Goal: Find specific page/section: Find specific page/section

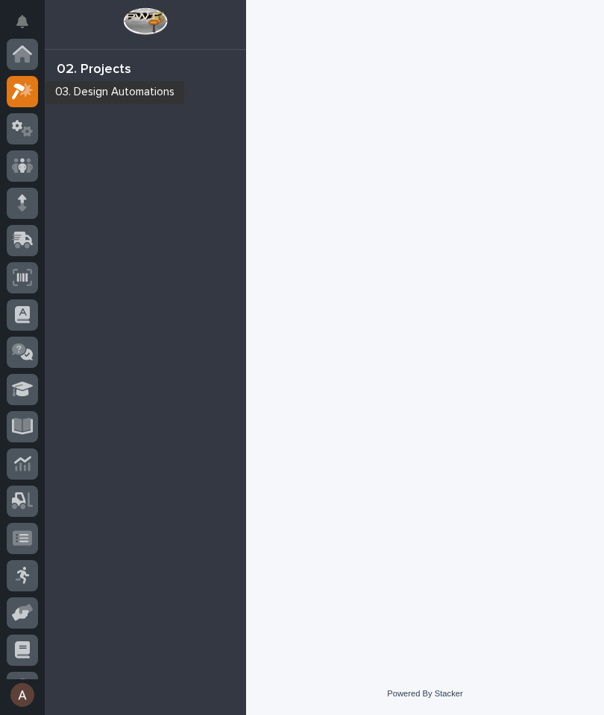
scroll to position [37, 0]
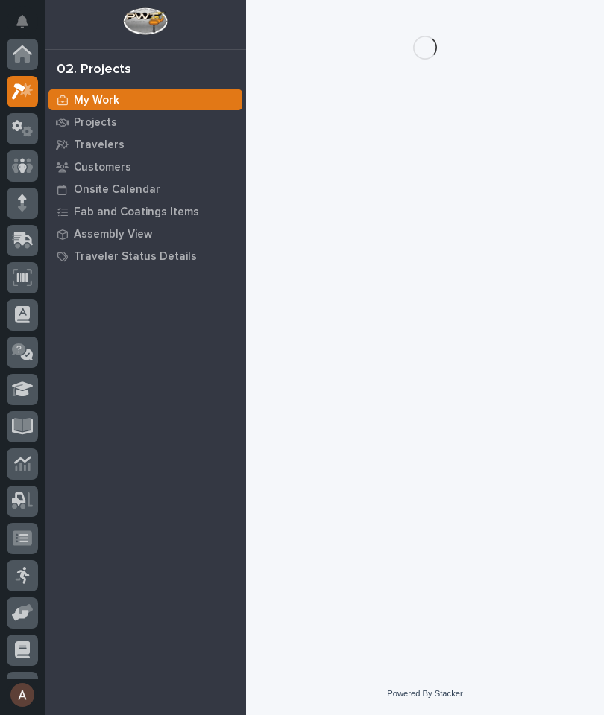
scroll to position [37, 0]
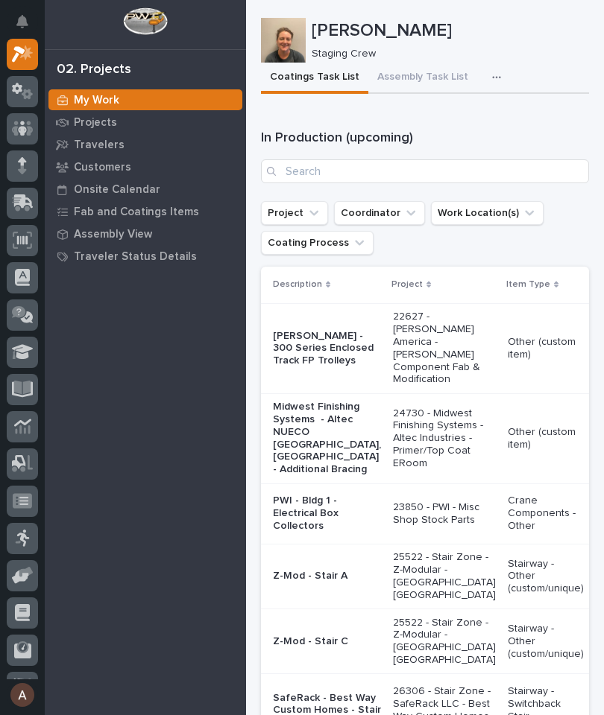
click at [492, 76] on icon "button" at bounding box center [496, 77] width 9 height 10
click at [456, 118] on span "Staging Task List" at bounding box center [448, 117] width 80 height 13
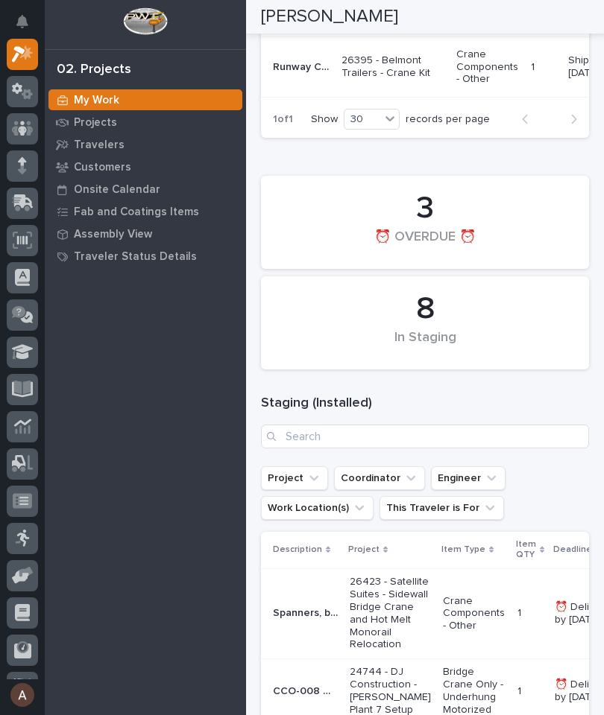
scroll to position [611, 0]
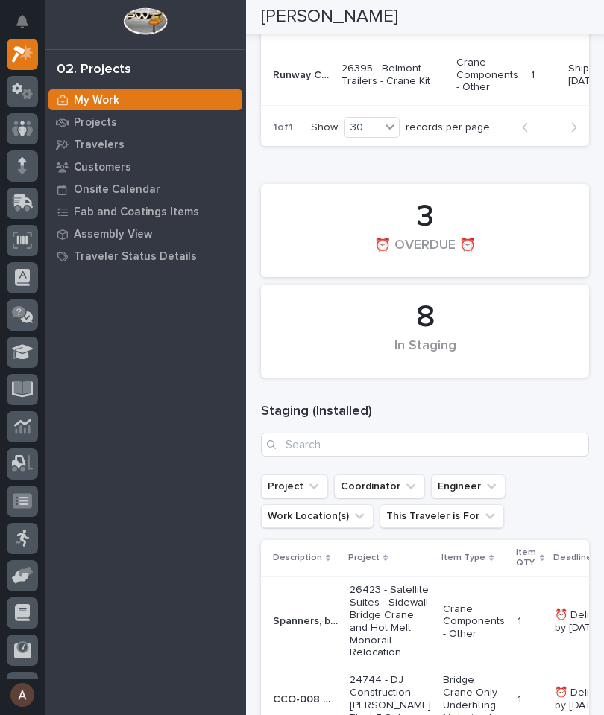
click at [105, 151] on p "Travelers" at bounding box center [99, 145] width 51 height 13
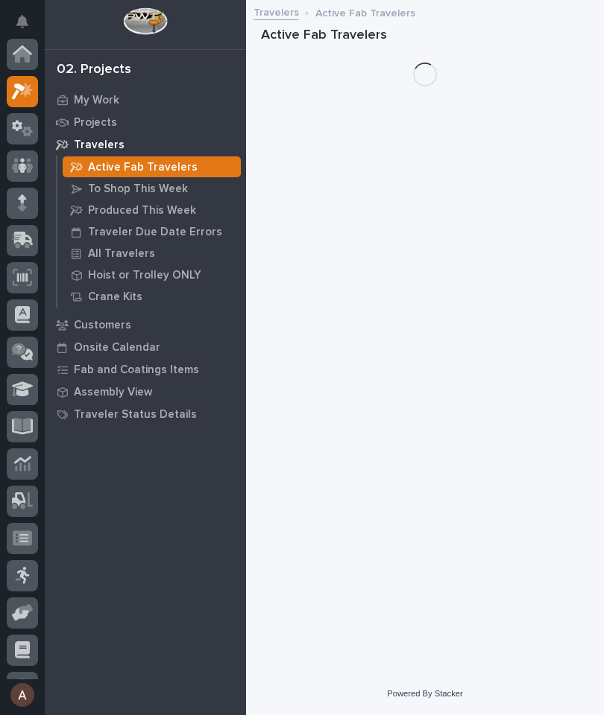
scroll to position [37, 0]
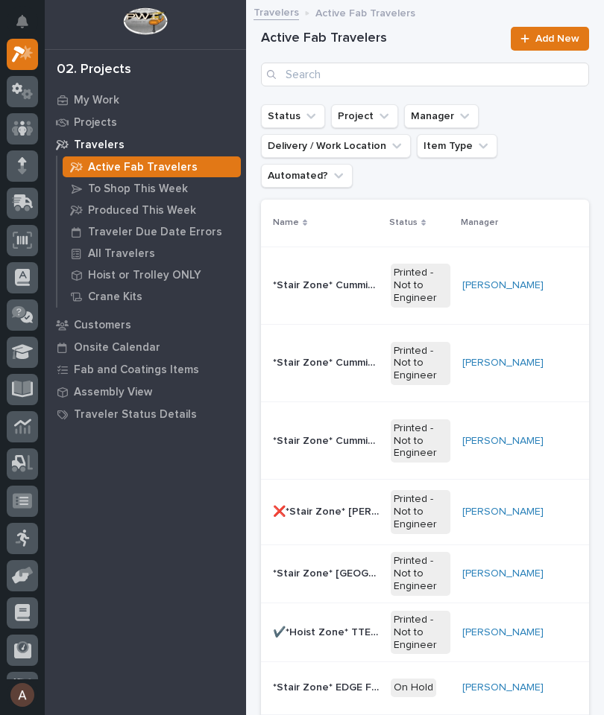
click at [137, 254] on p "All Travelers" at bounding box center [121, 253] width 67 height 13
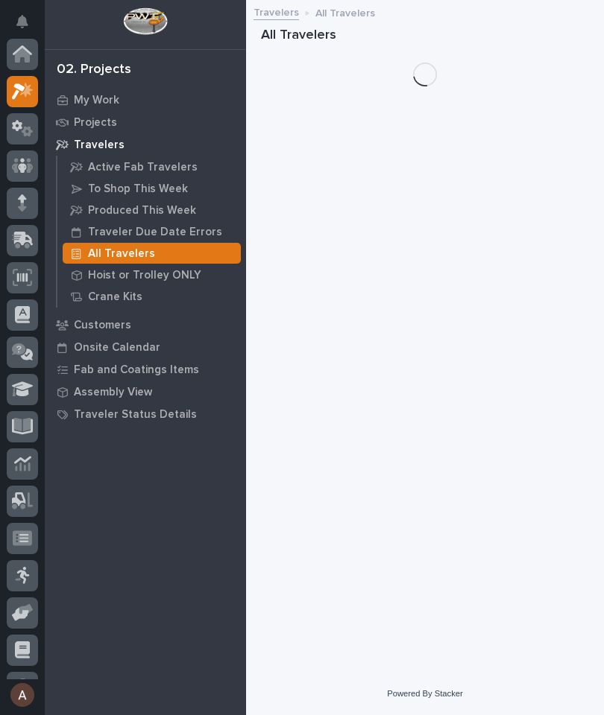
scroll to position [37, 0]
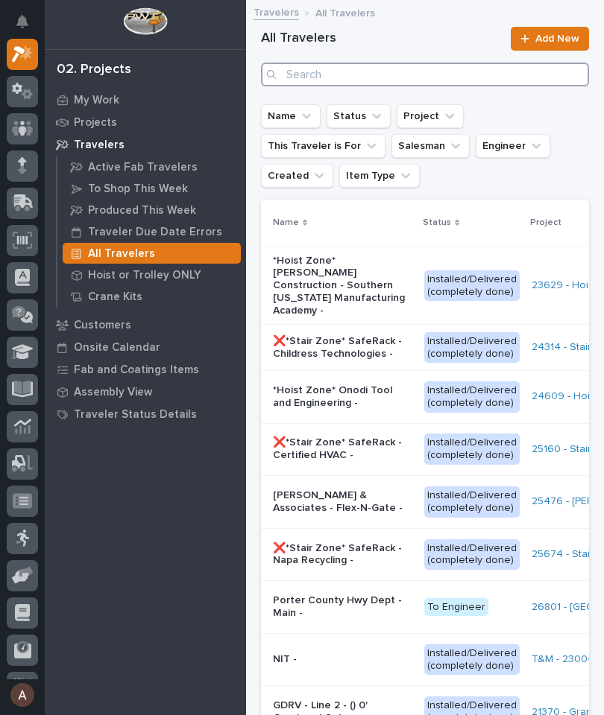
click at [429, 75] on input "Search" at bounding box center [425, 75] width 328 height 24
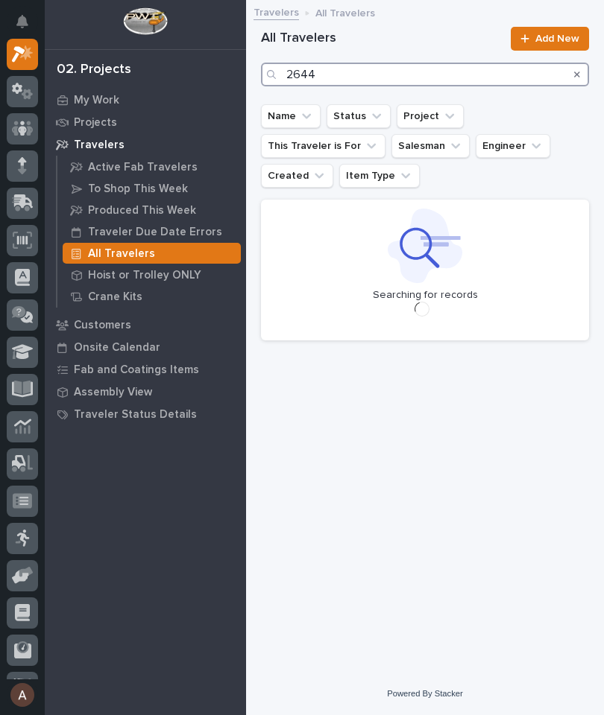
type input "26448"
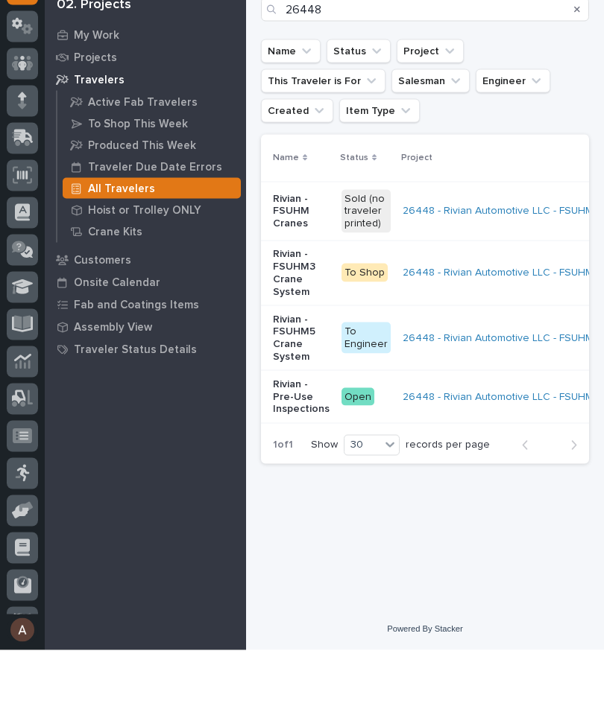
click at [291, 379] on p "Rivian - FSUHM5 Crane System" at bounding box center [301, 404] width 57 height 50
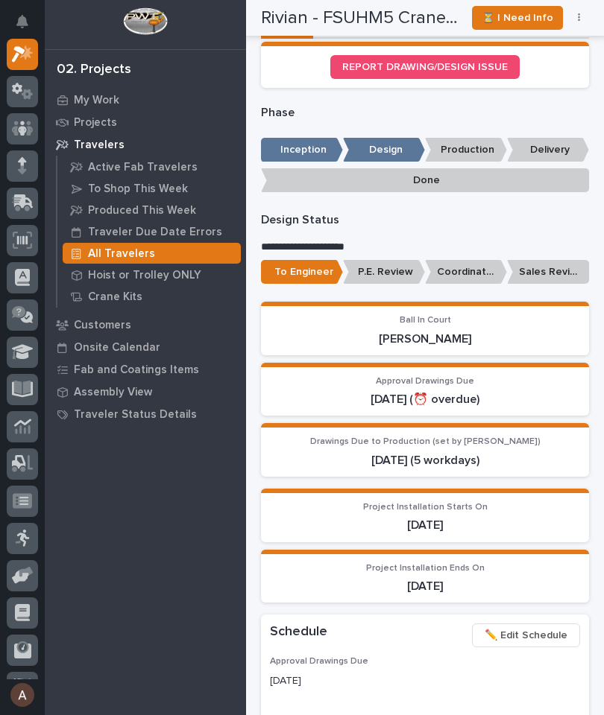
scroll to position [561, 0]
